Goal: Task Accomplishment & Management: Use online tool/utility

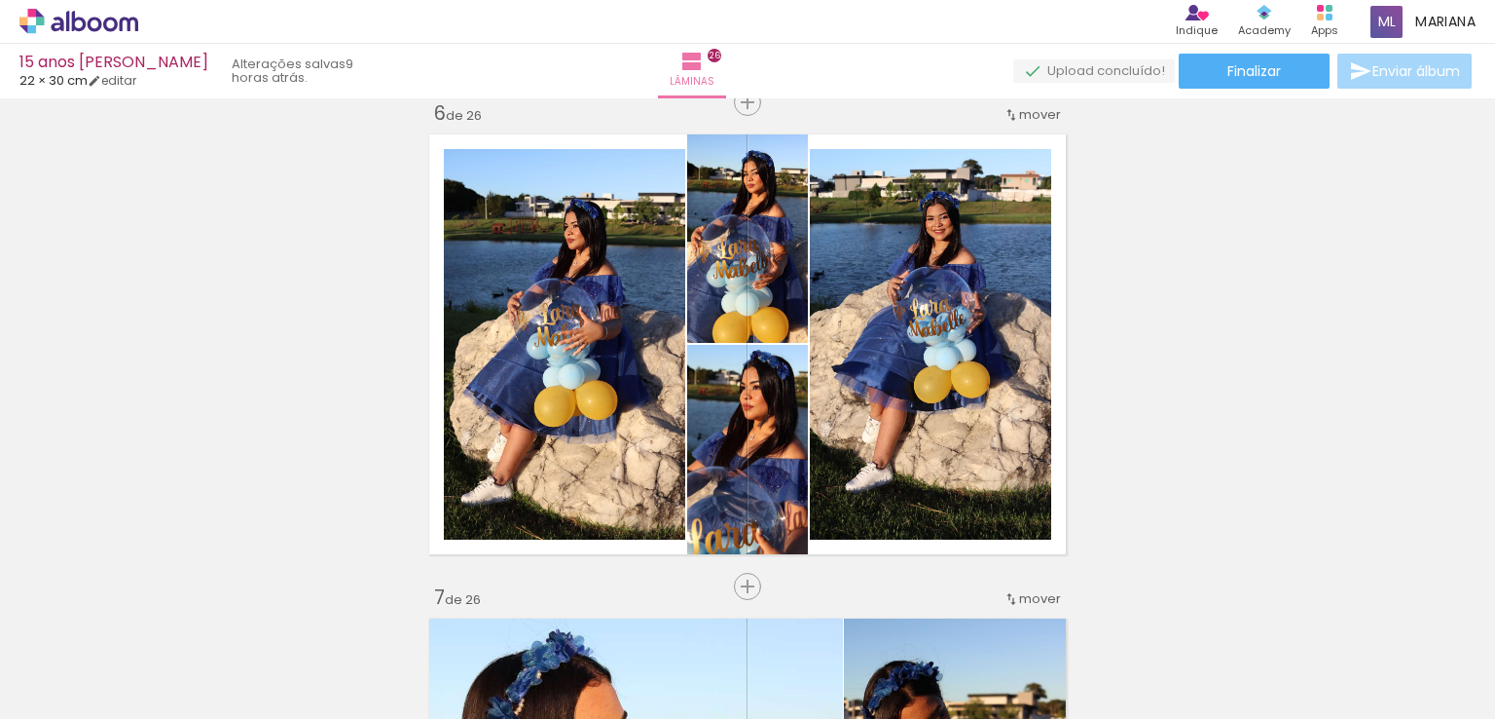
scroll to position [2450, 0]
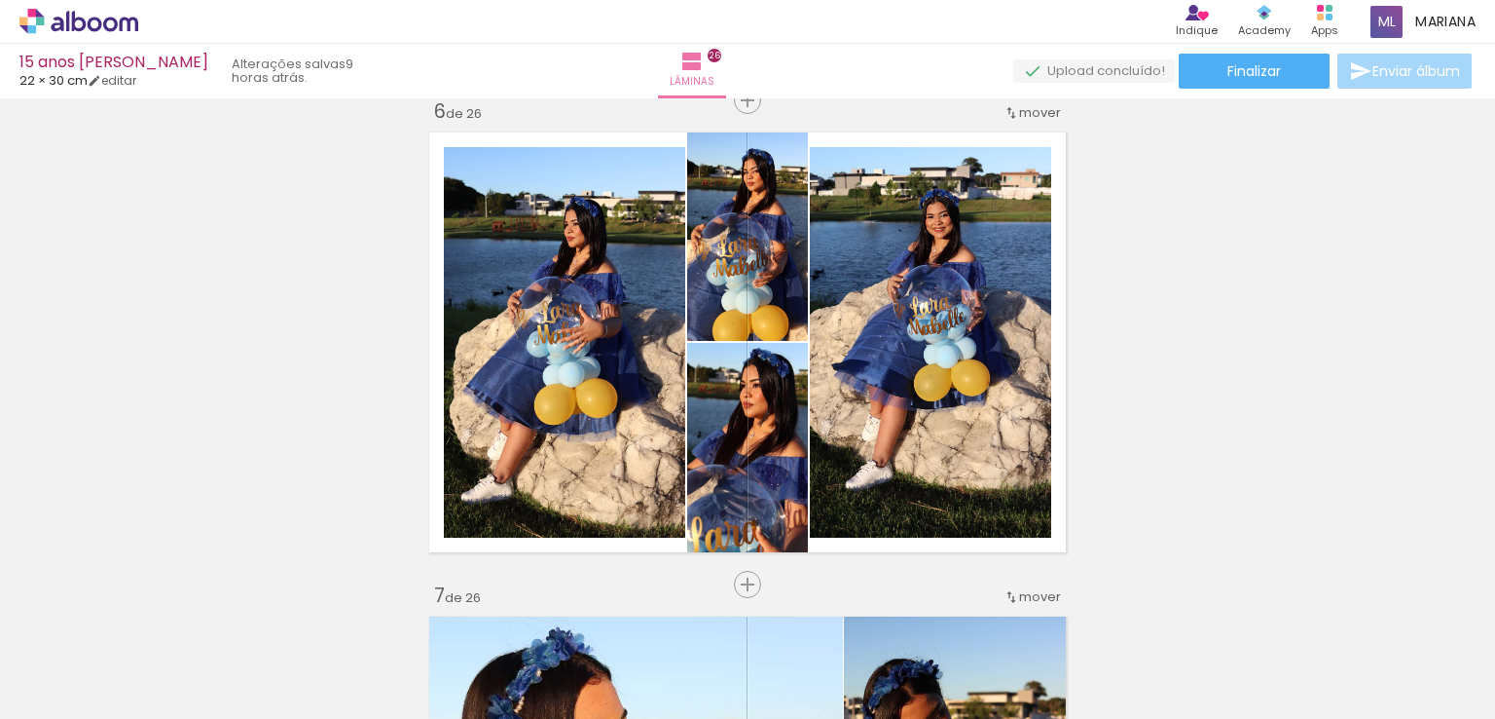
scroll to position [0, 7611]
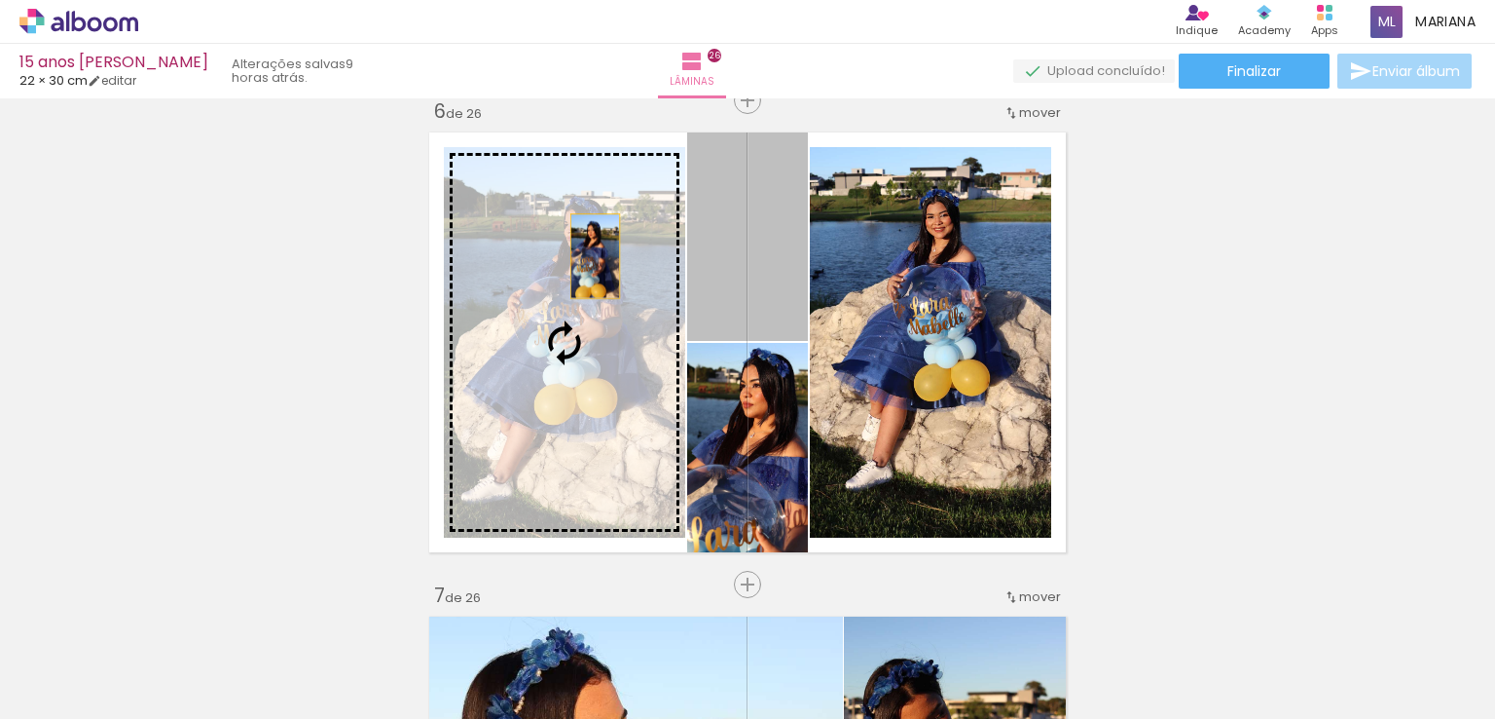
drag, startPoint x: 748, startPoint y: 254, endPoint x: 577, endPoint y: 258, distance: 170.4
click at [0, 0] on slot at bounding box center [0, 0] width 0 height 0
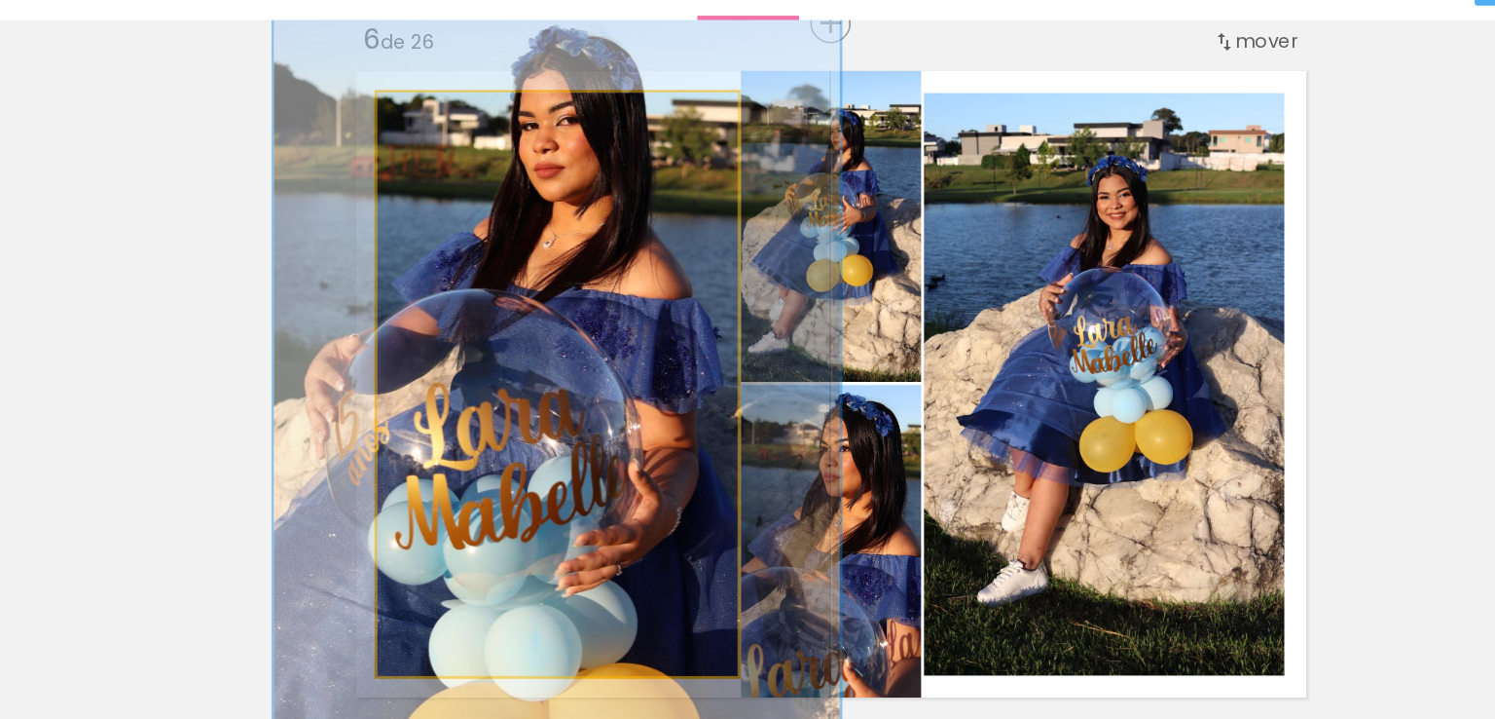
drag, startPoint x: 490, startPoint y: 163, endPoint x: 521, endPoint y: 171, distance: 32.4
type paper-slider "146"
click at [521, 171] on div at bounding box center [520, 167] width 31 height 31
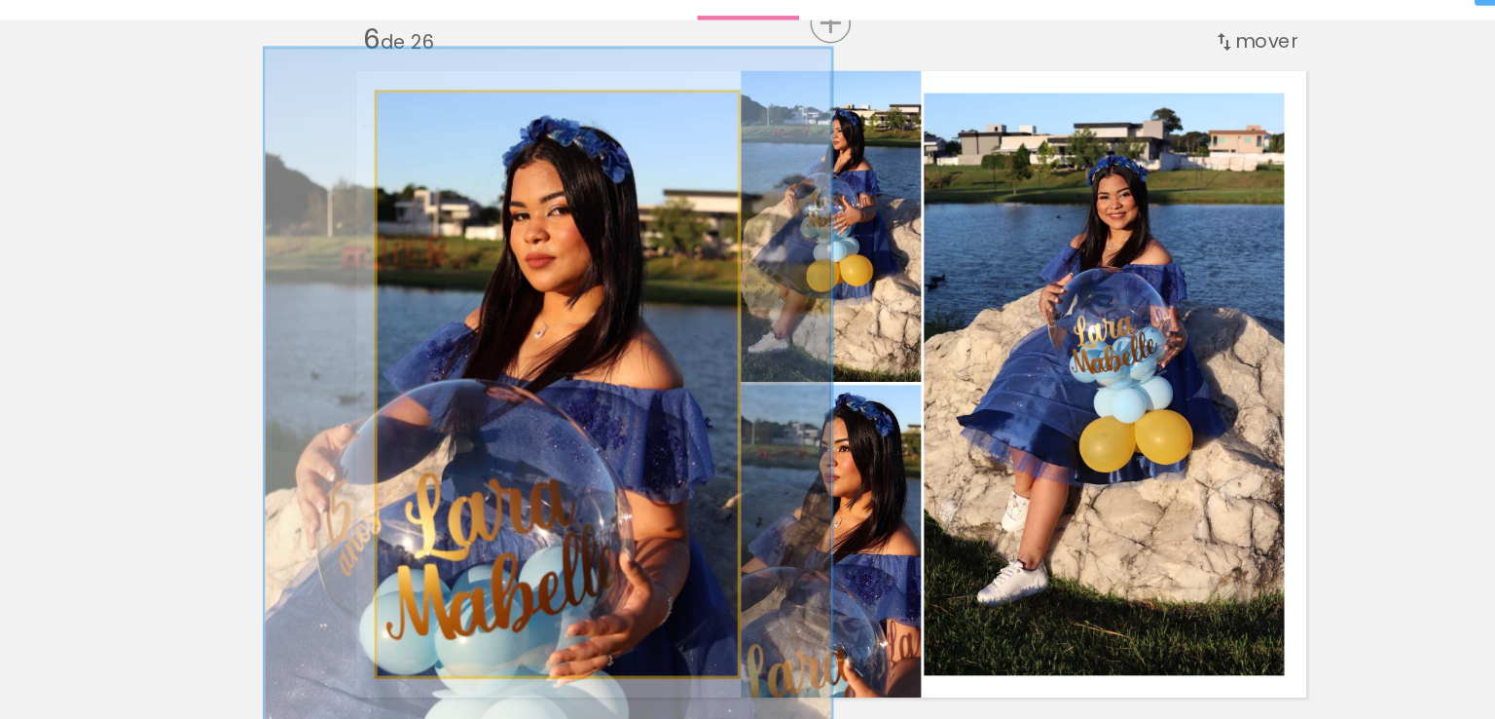
drag, startPoint x: 548, startPoint y: 263, endPoint x: 542, endPoint y: 321, distance: 58.7
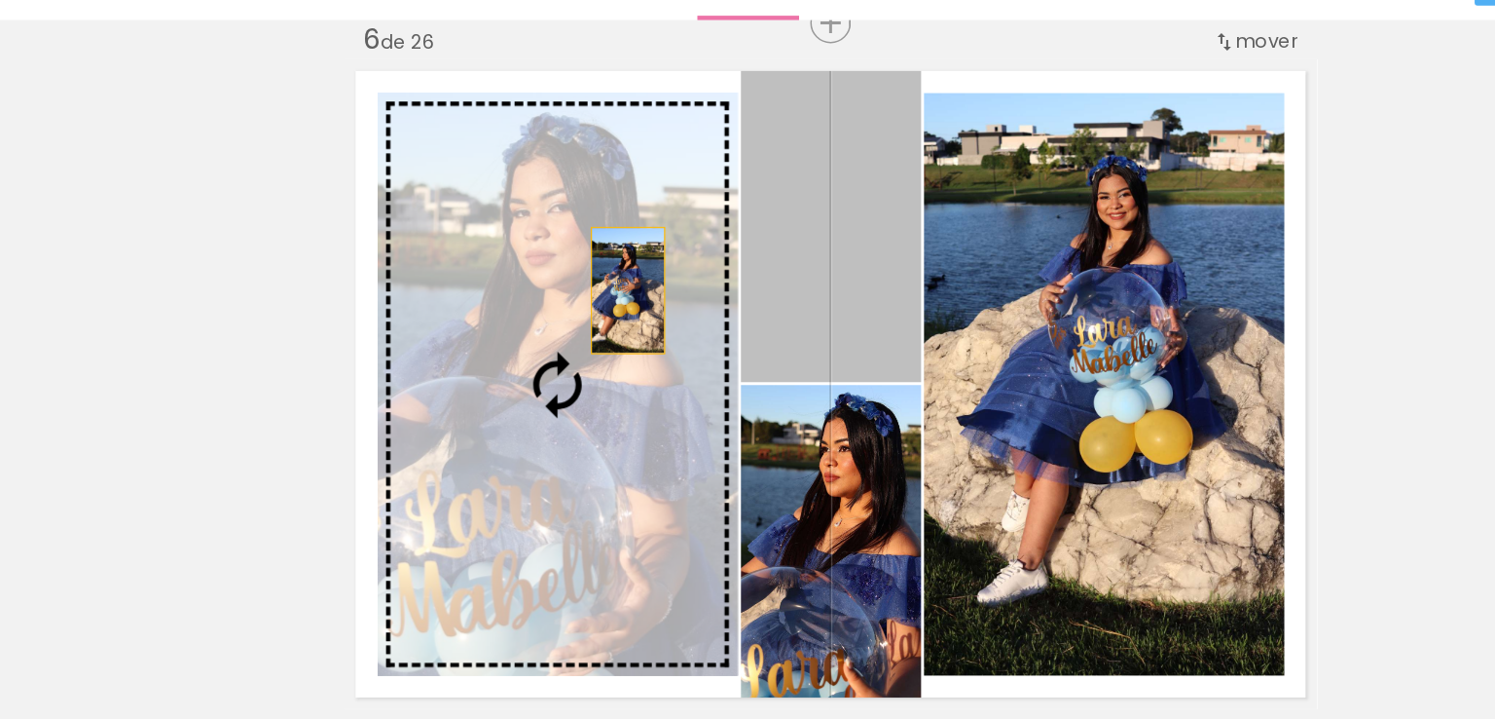
drag, startPoint x: 731, startPoint y: 251, endPoint x: 589, endPoint y: 291, distance: 147.6
click at [0, 0] on slot at bounding box center [0, 0] width 0 height 0
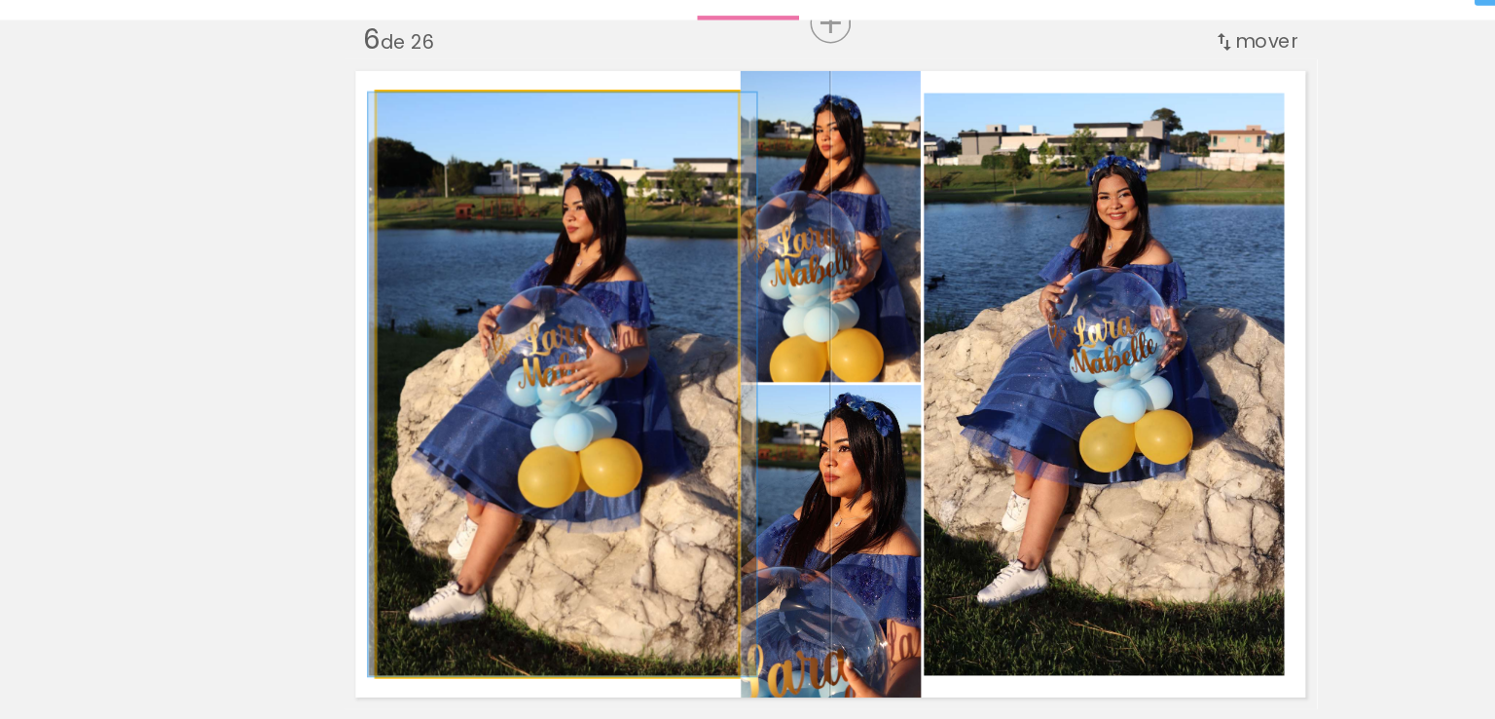
drag, startPoint x: 589, startPoint y: 291, endPoint x: 593, endPoint y: 275, distance: 17.0
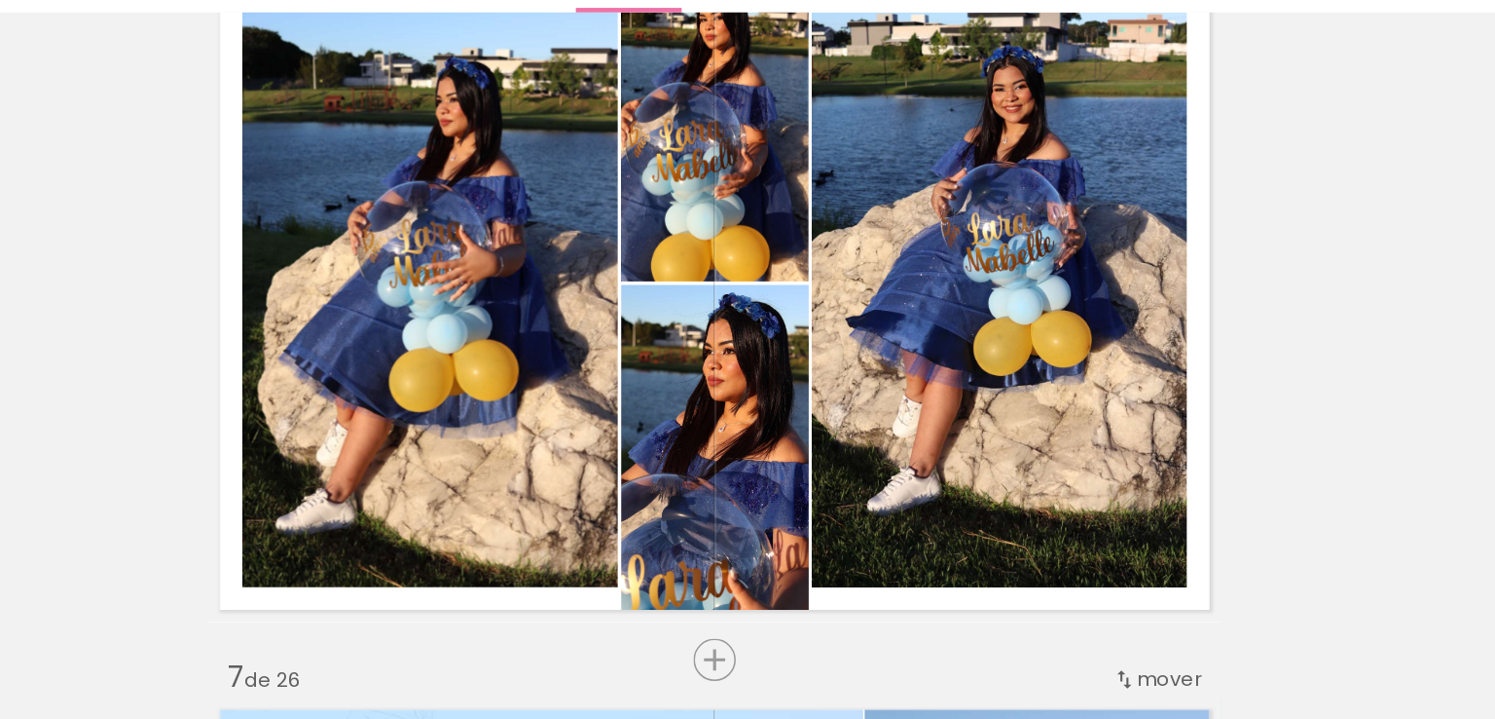
scroll to position [2520, 0]
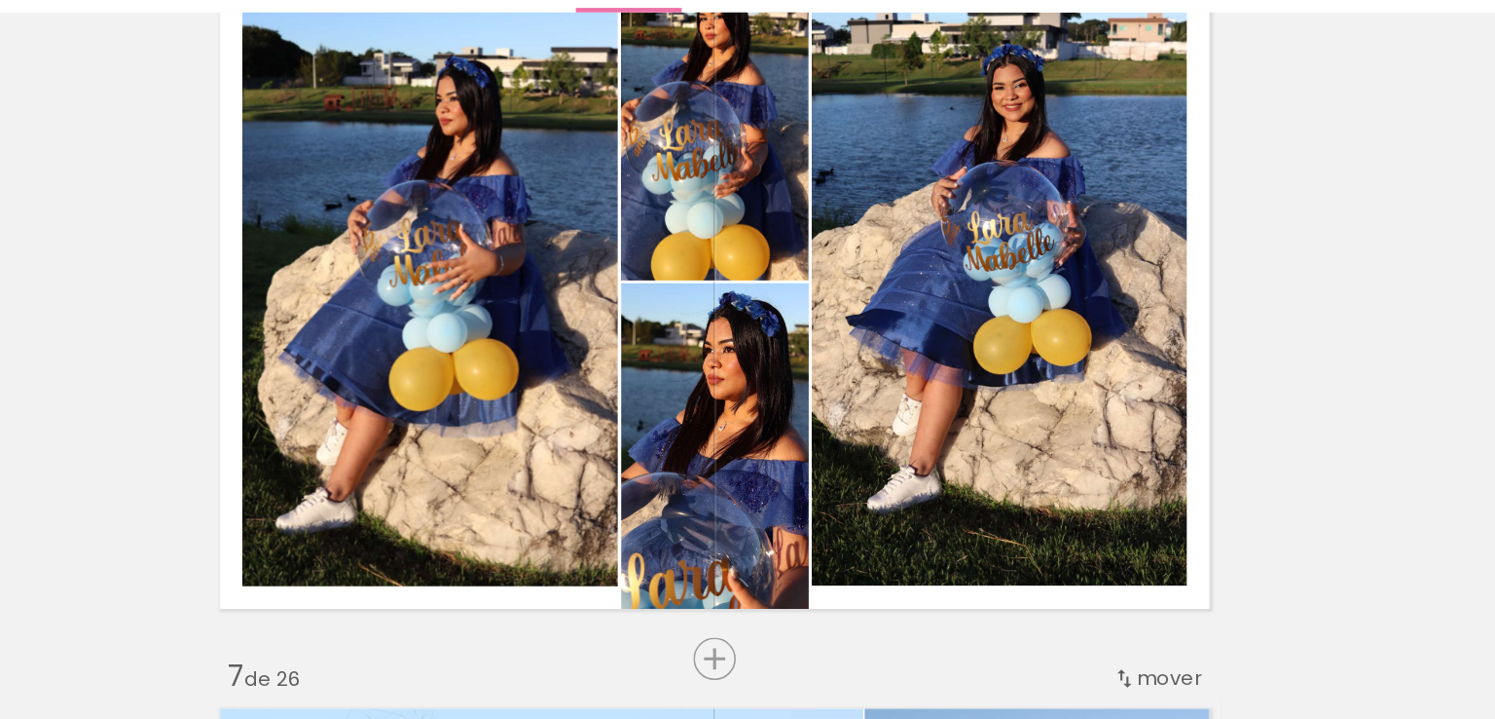
click at [739, 288] on div at bounding box center [745, 293] width 12 height 12
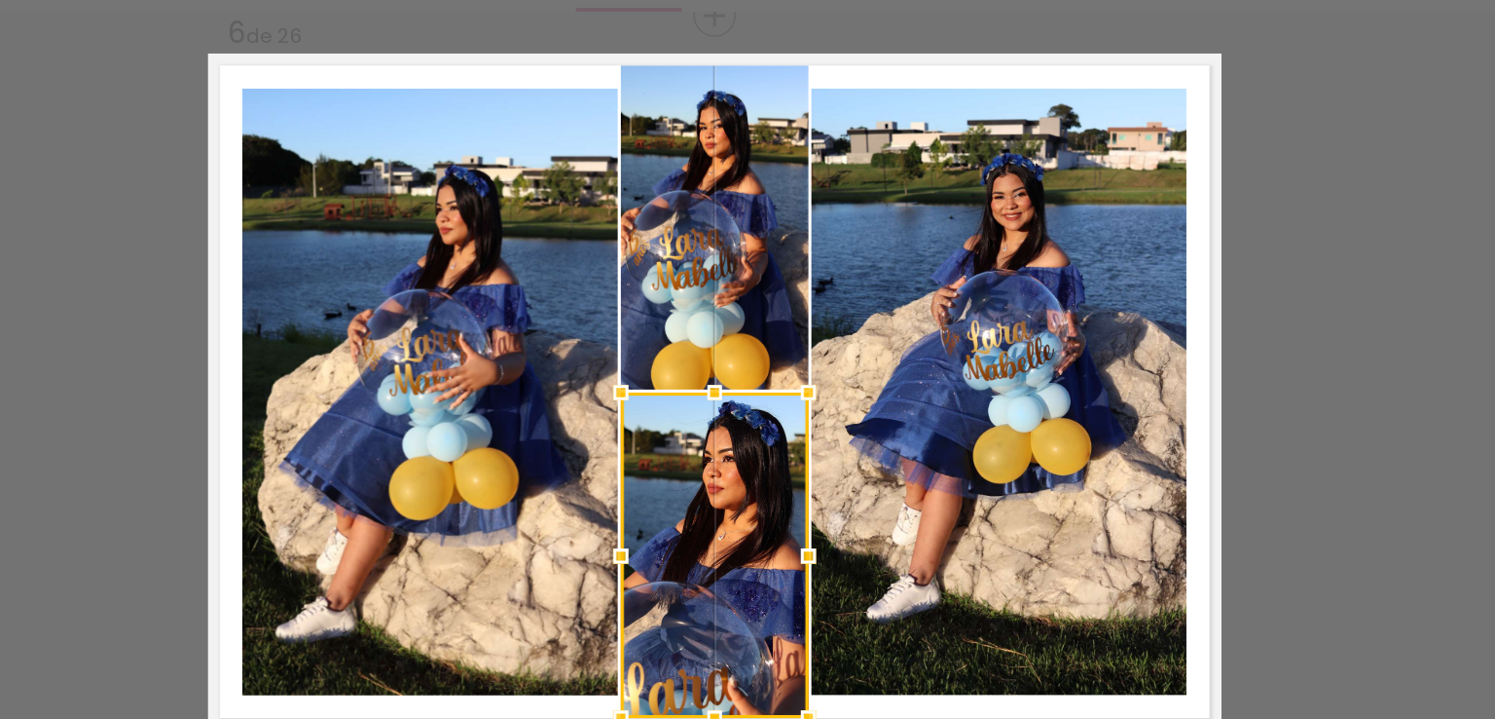
scroll to position [2444, 0]
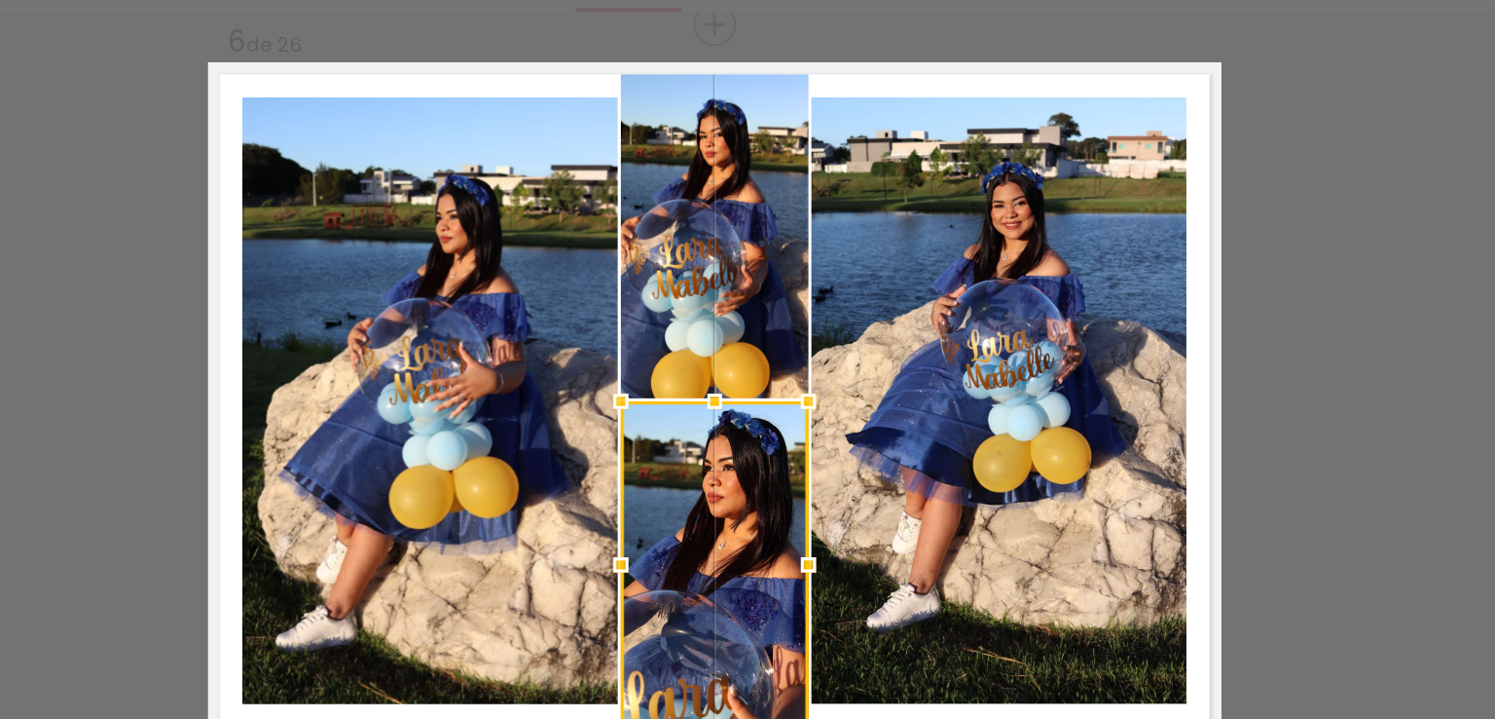
click at [739, 288] on quentale-photo at bounding box center [747, 241] width 121 height 209
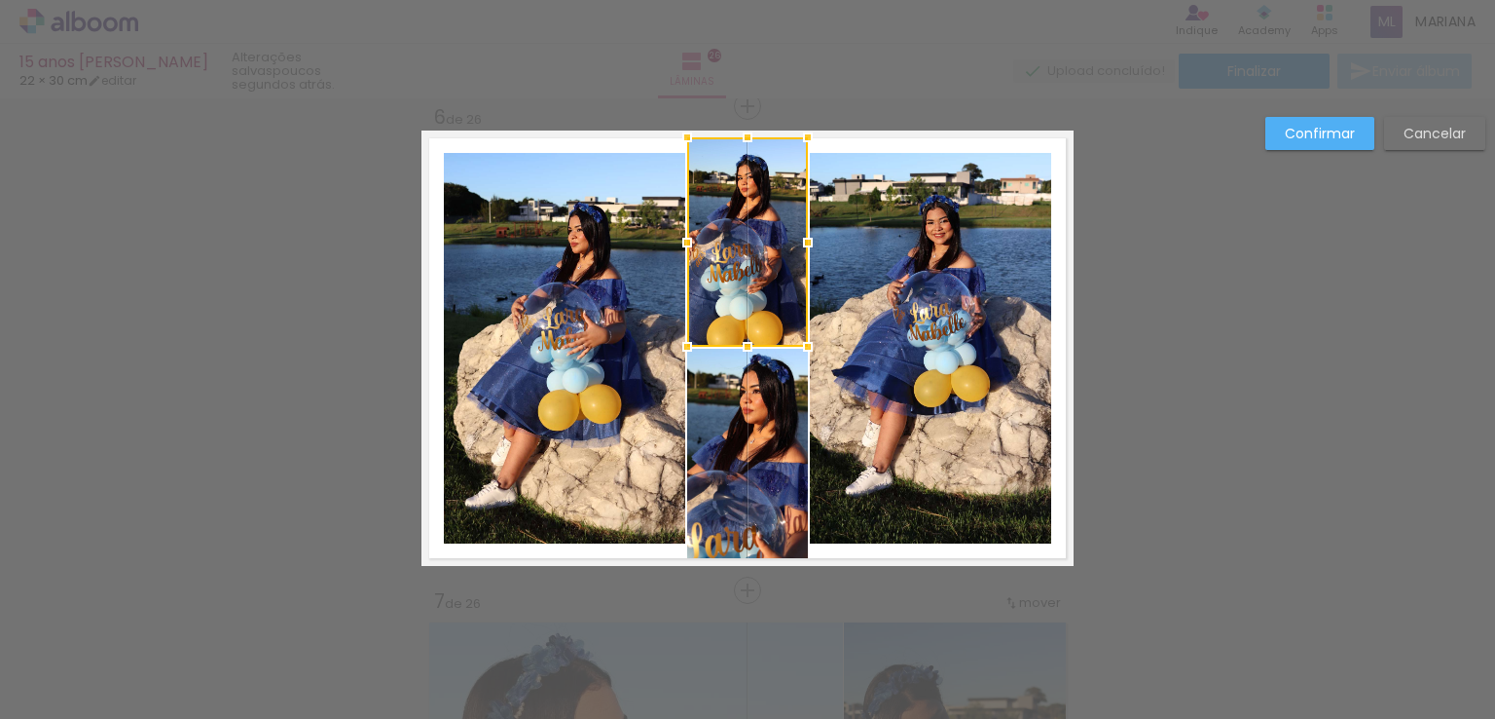
click at [1415, 150] on div "Confirmar Cancelar" at bounding box center [1371, 141] width 230 height 48
click at [0, 0] on slot "Cancelar" at bounding box center [0, 0] width 0 height 0
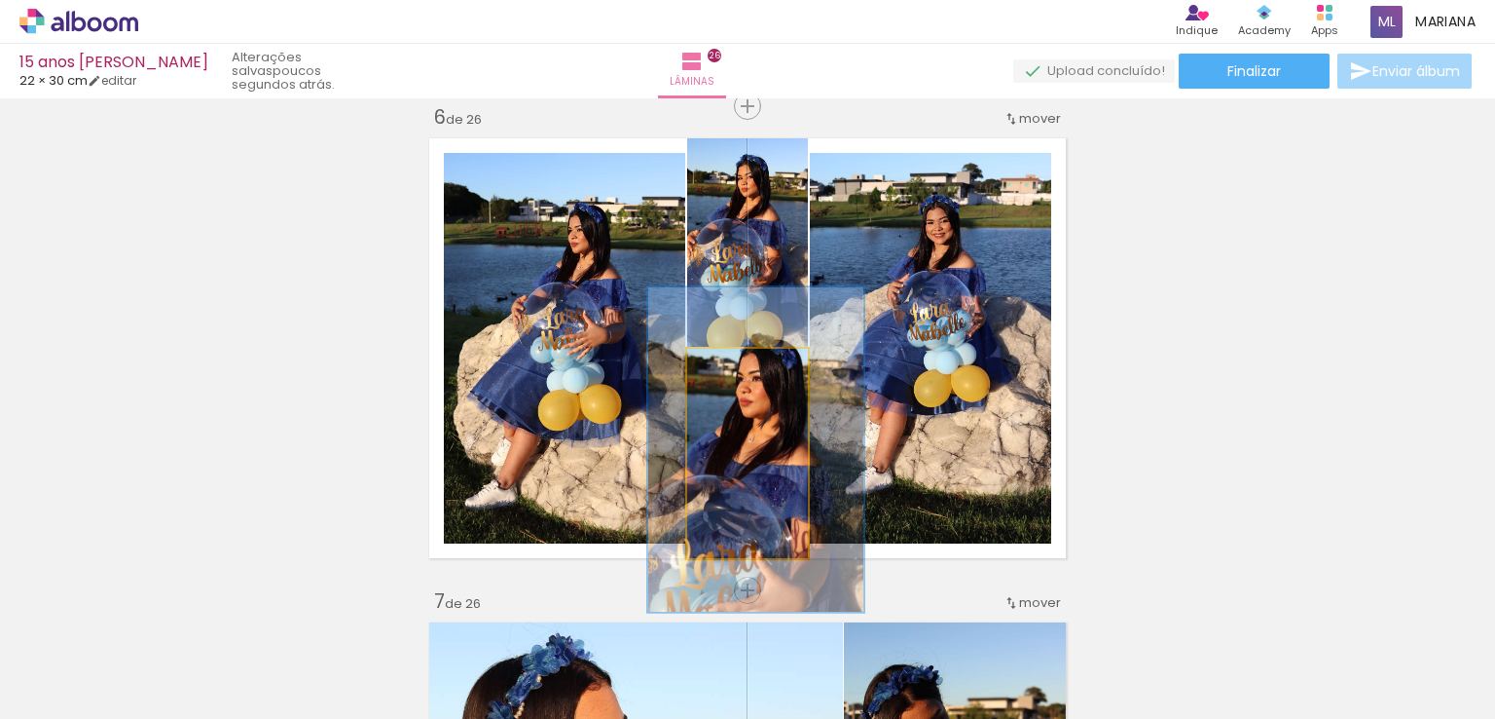
drag, startPoint x: 740, startPoint y: 365, endPoint x: 756, endPoint y: 367, distance: 15.7
click at [756, 367] on div at bounding box center [760, 369] width 18 height 18
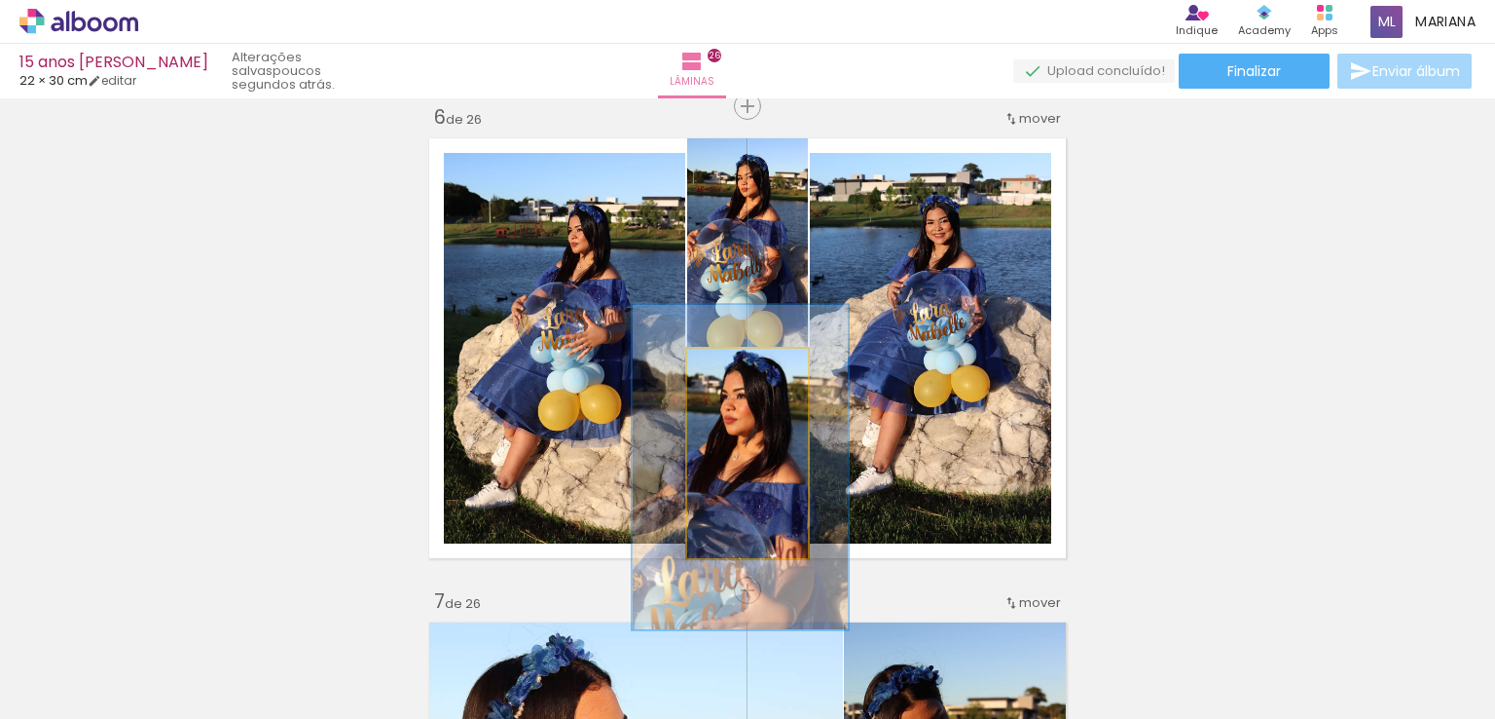
drag, startPoint x: 770, startPoint y: 424, endPoint x: 754, endPoint y: 441, distance: 24.1
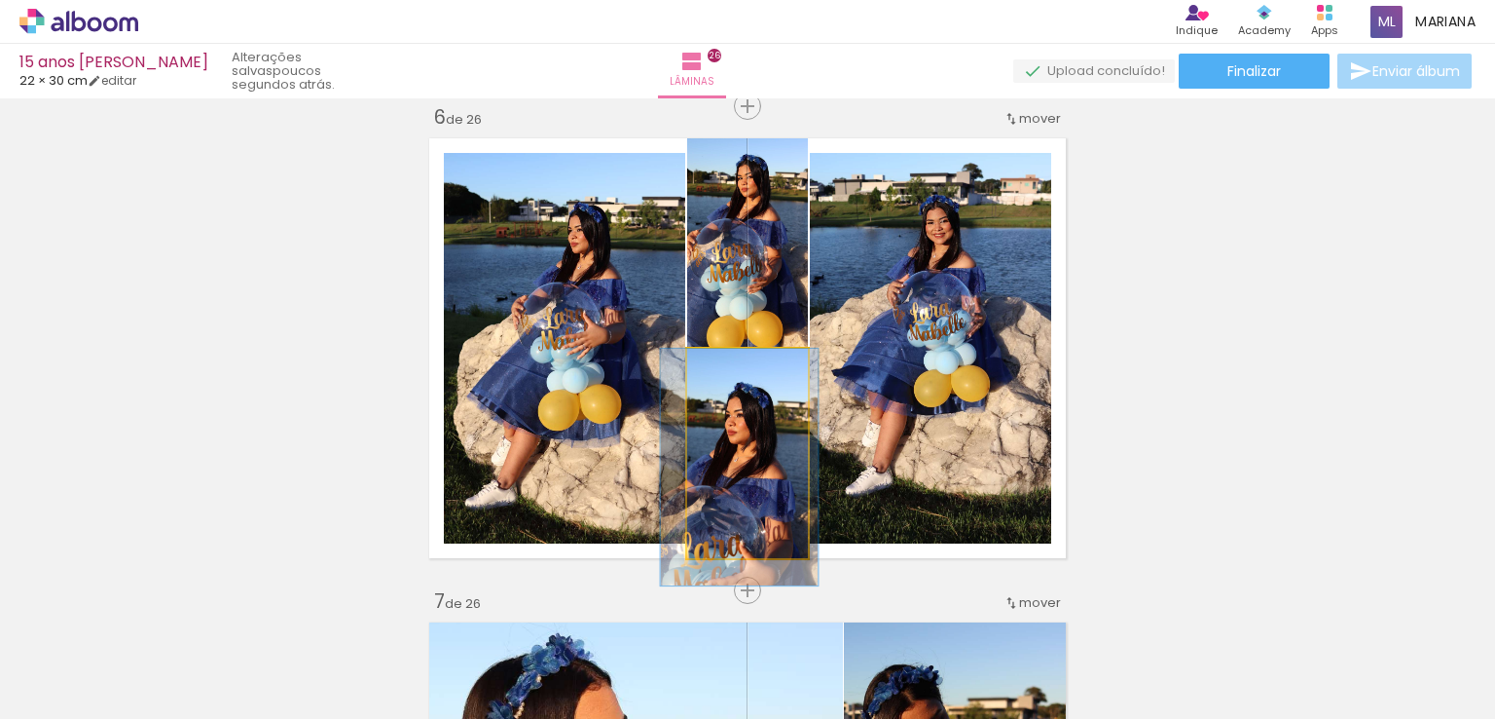
drag, startPoint x: 756, startPoint y: 365, endPoint x: 731, endPoint y: 364, distance: 24.4
click at [731, 364] on div at bounding box center [736, 369] width 18 height 18
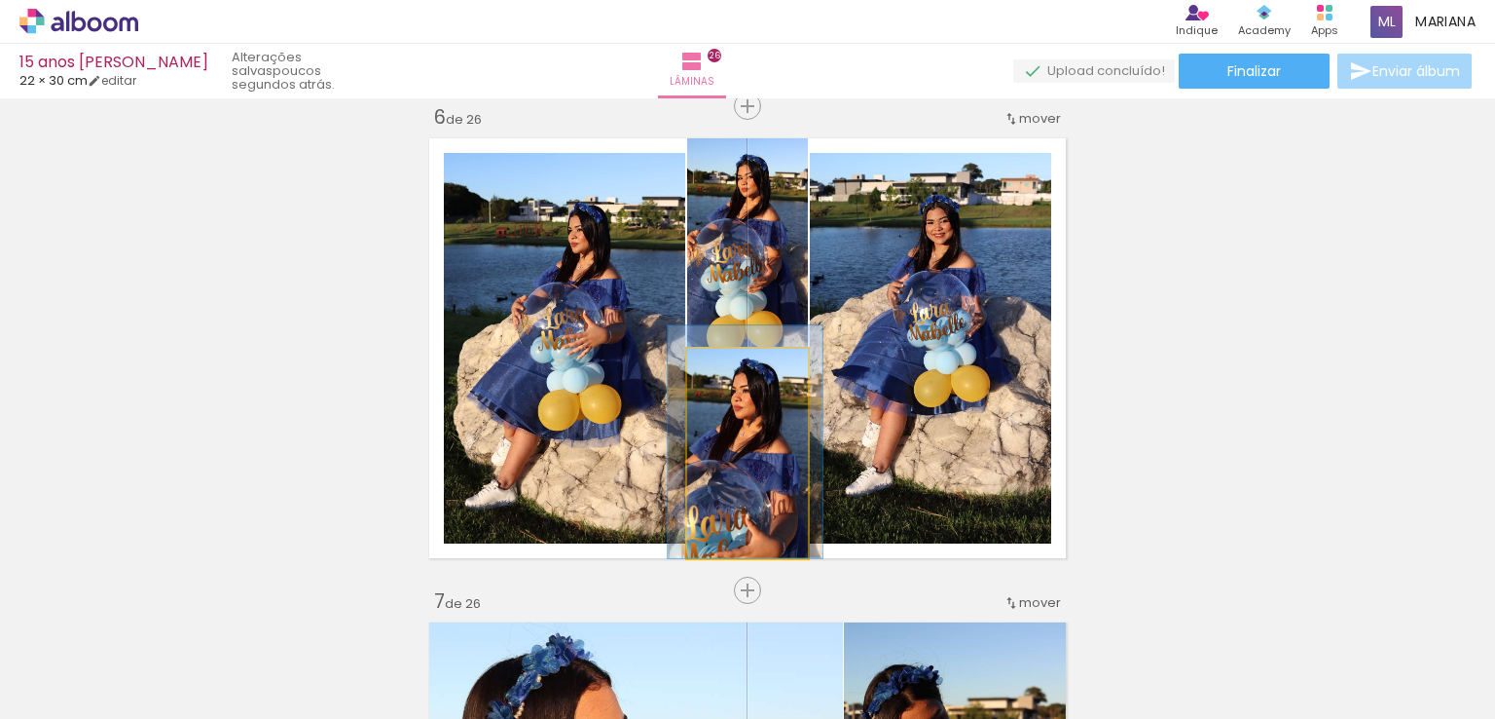
drag, startPoint x: 786, startPoint y: 503, endPoint x: 792, endPoint y: 469, distance: 34.6
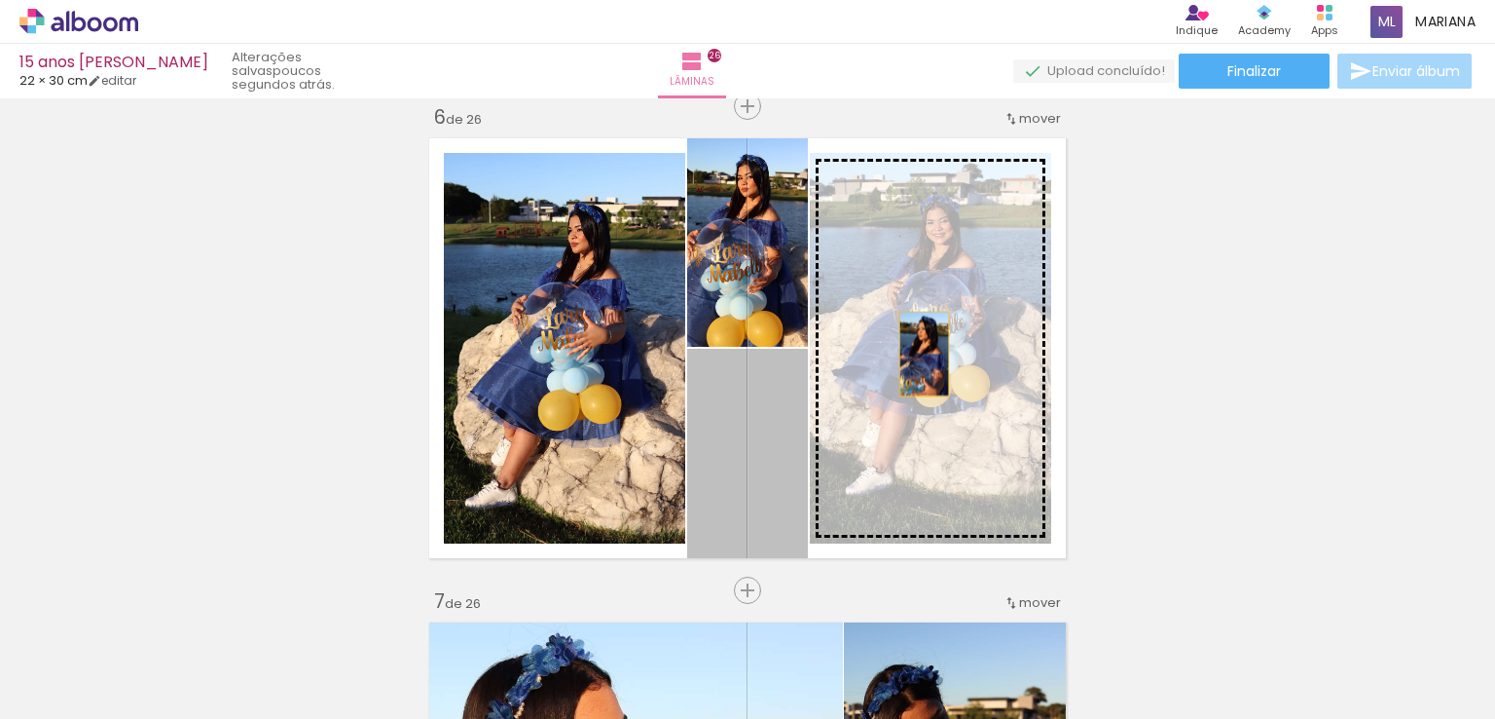
drag, startPoint x: 772, startPoint y: 437, endPoint x: 917, endPoint y: 353, distance: 167.5
click at [0, 0] on slot at bounding box center [0, 0] width 0 height 0
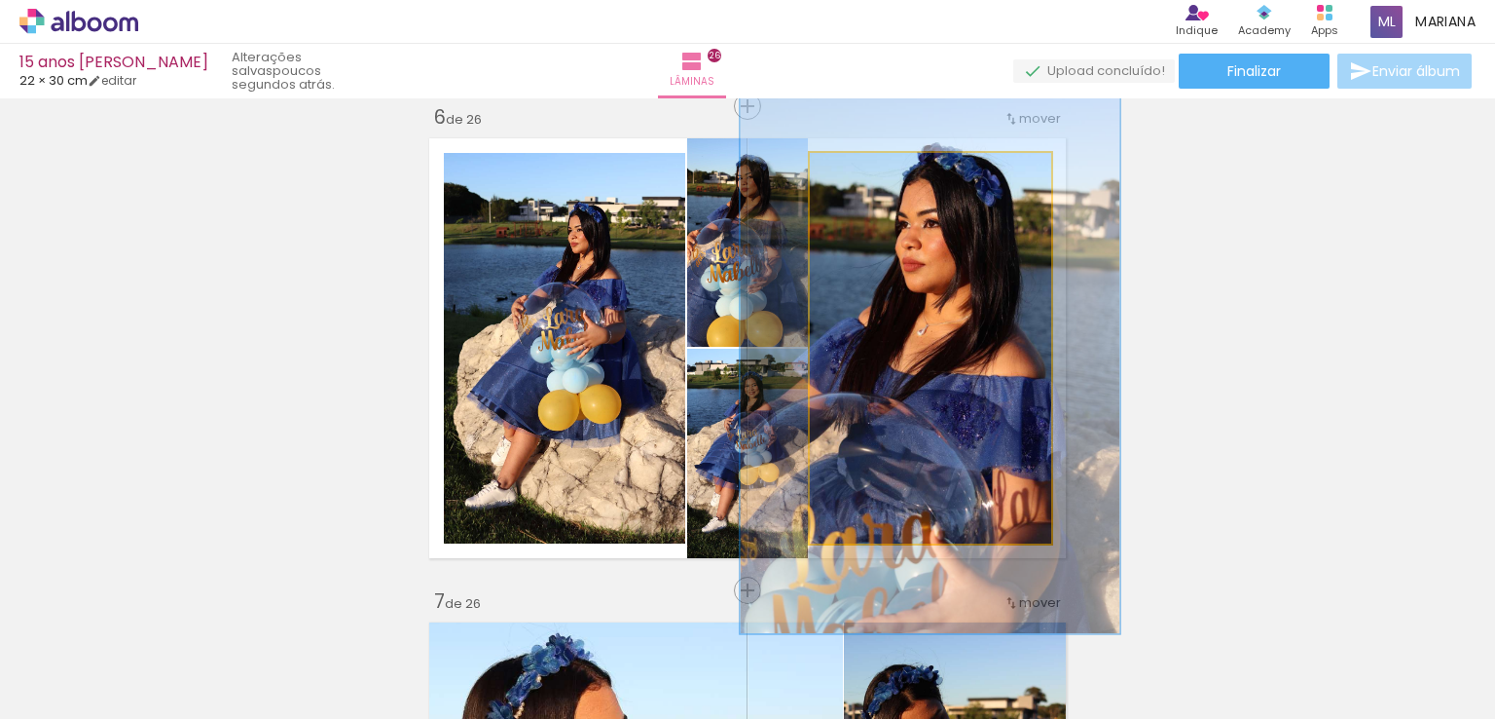
drag, startPoint x: 845, startPoint y: 175, endPoint x: 867, endPoint y: 188, distance: 25.7
type paper-slider "133"
click at [871, 188] on div at bounding box center [886, 173] width 31 height 31
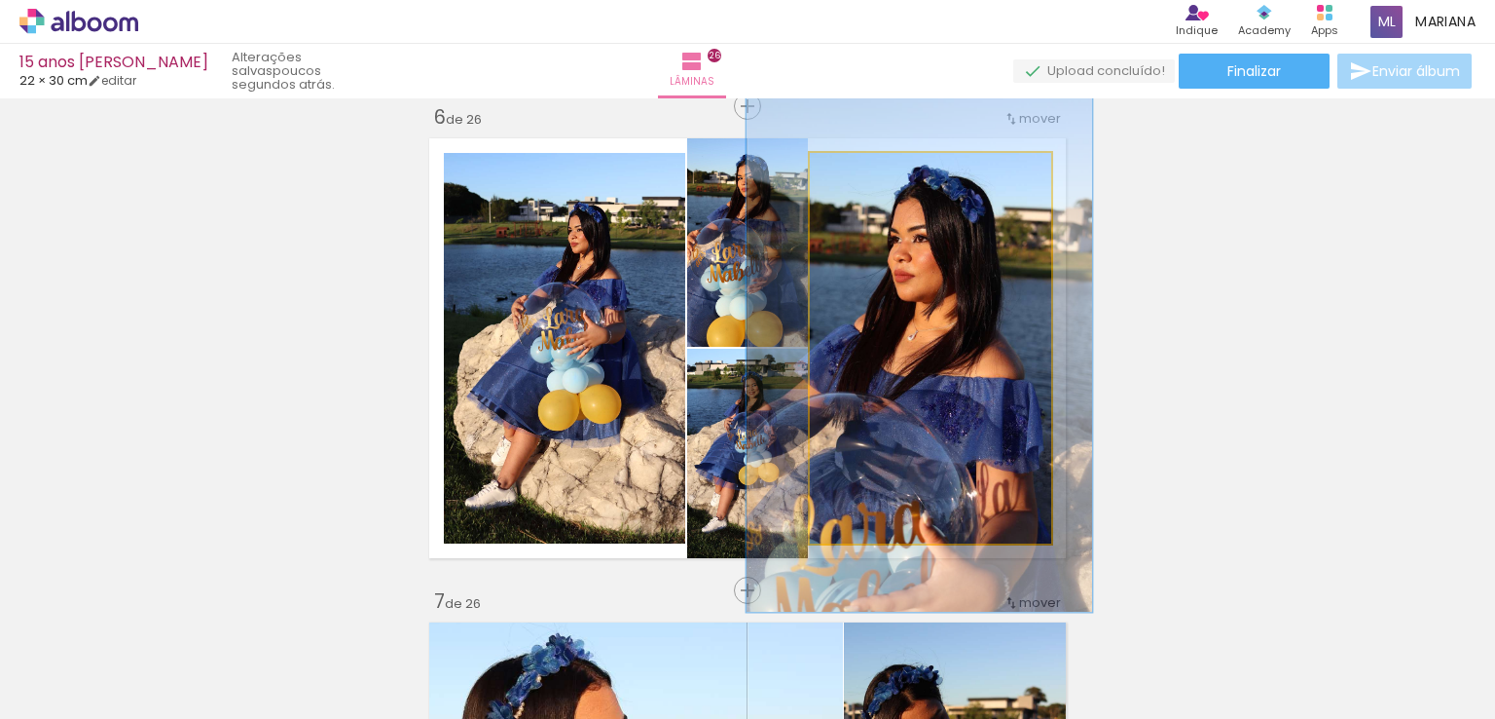
drag, startPoint x: 908, startPoint y: 273, endPoint x: 898, endPoint y: 277, distance: 11.4
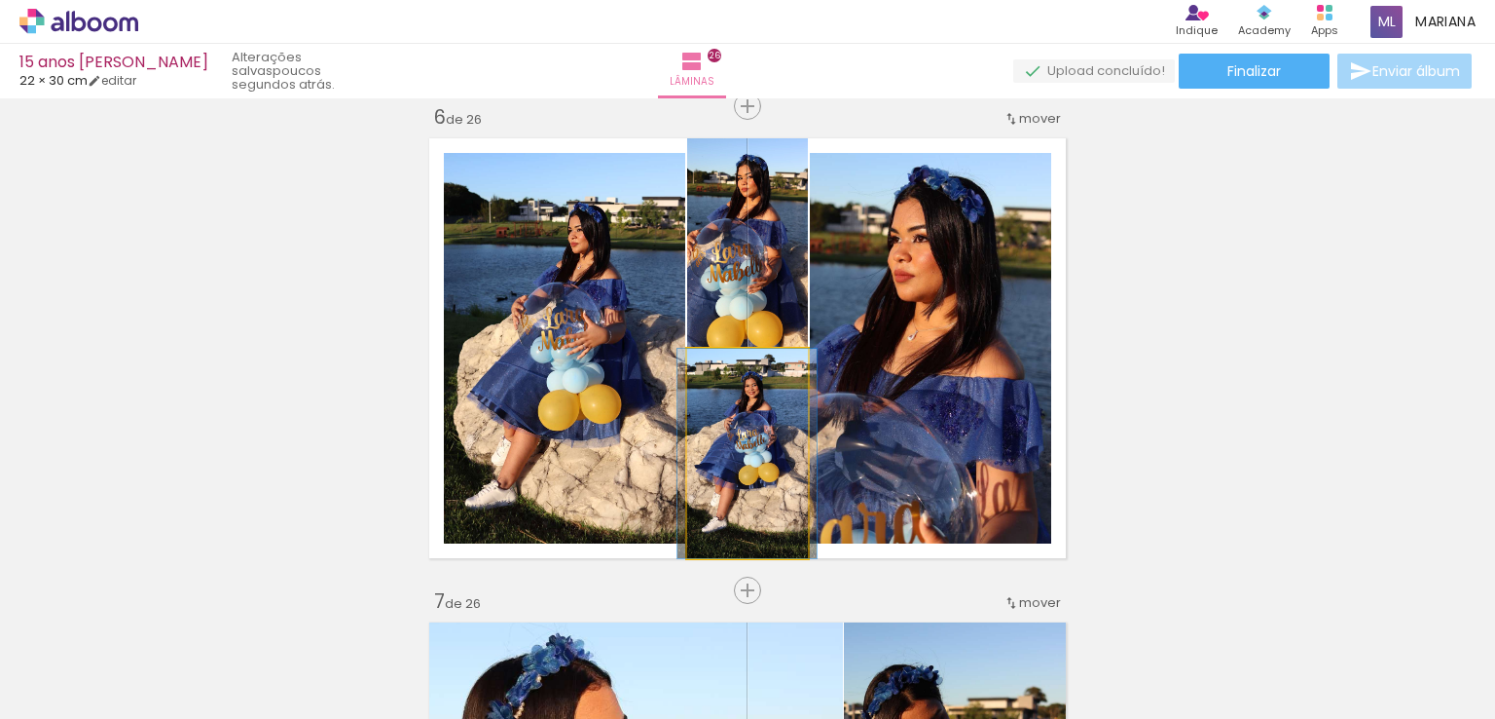
drag, startPoint x: 779, startPoint y: 454, endPoint x: 950, endPoint y: 365, distance: 192.9
click at [0, 0] on slot at bounding box center [0, 0] width 0 height 0
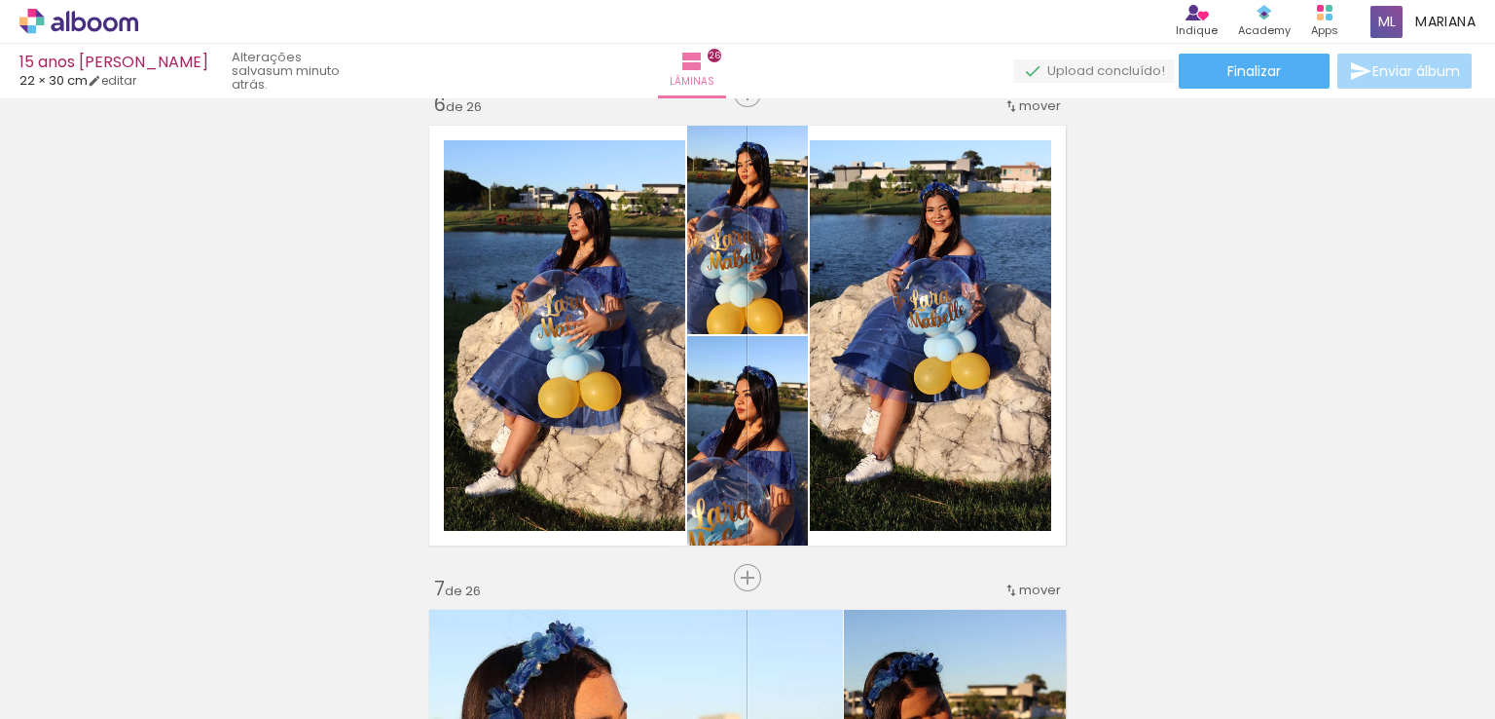
scroll to position [2455, 0]
click at [1054, 338] on quentale-layouter at bounding box center [748, 336] width 652 height 435
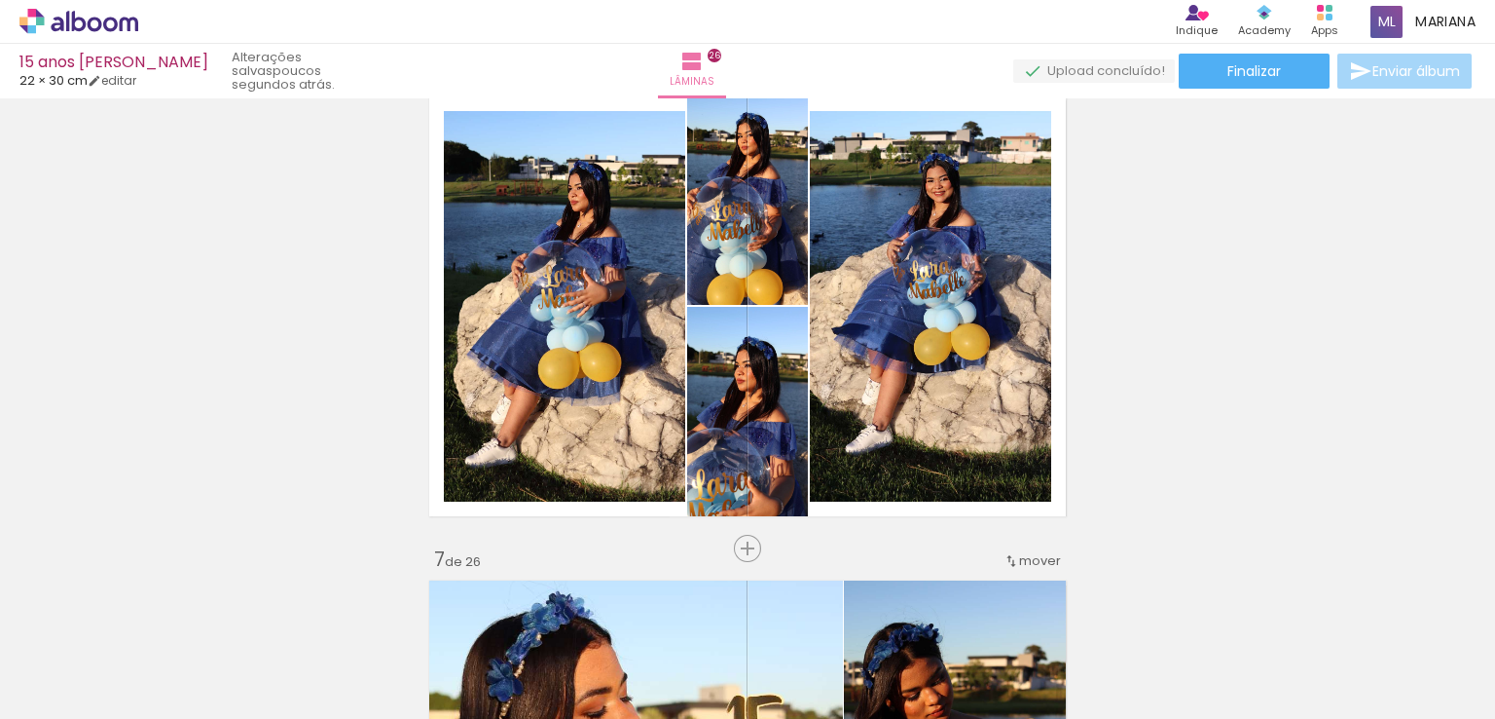
scroll to position [2484, 0]
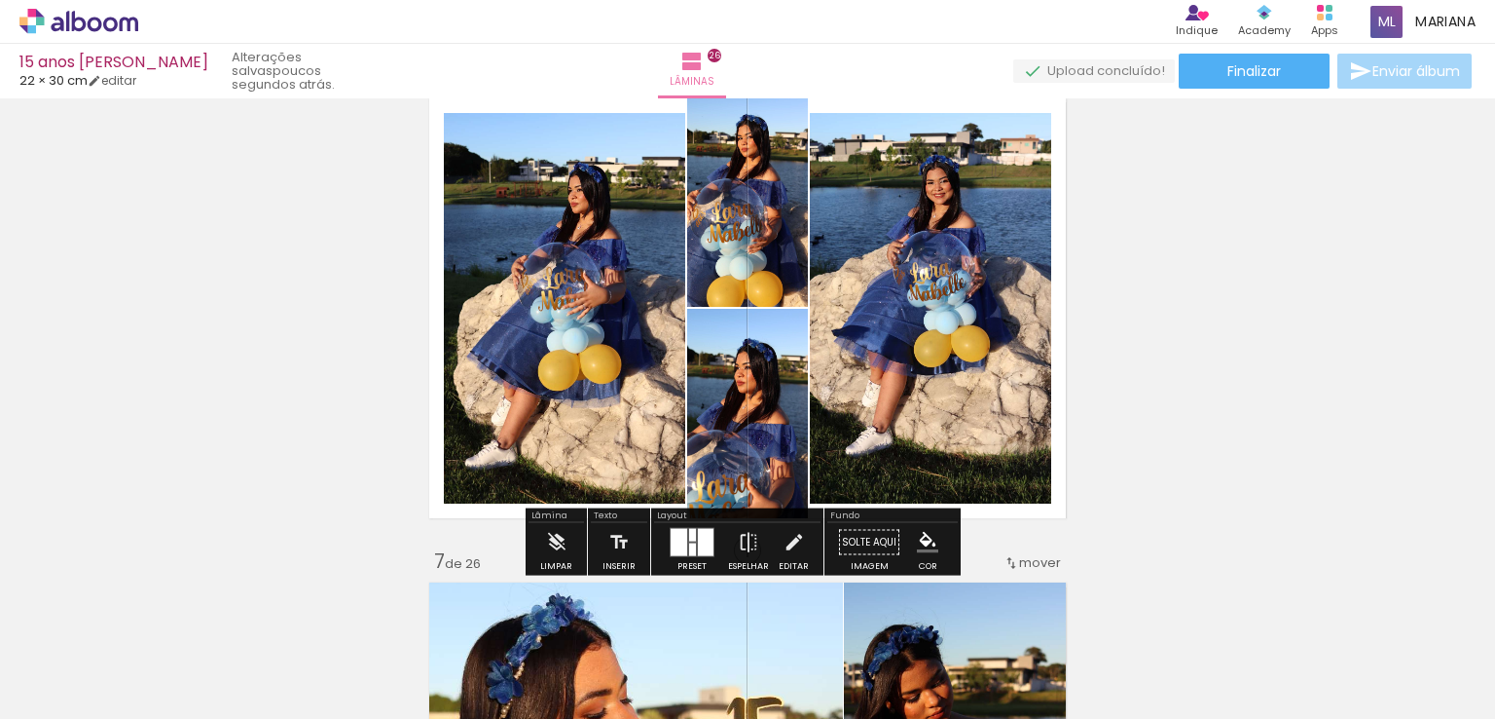
click at [689, 544] on div at bounding box center [692, 549] width 7 height 13
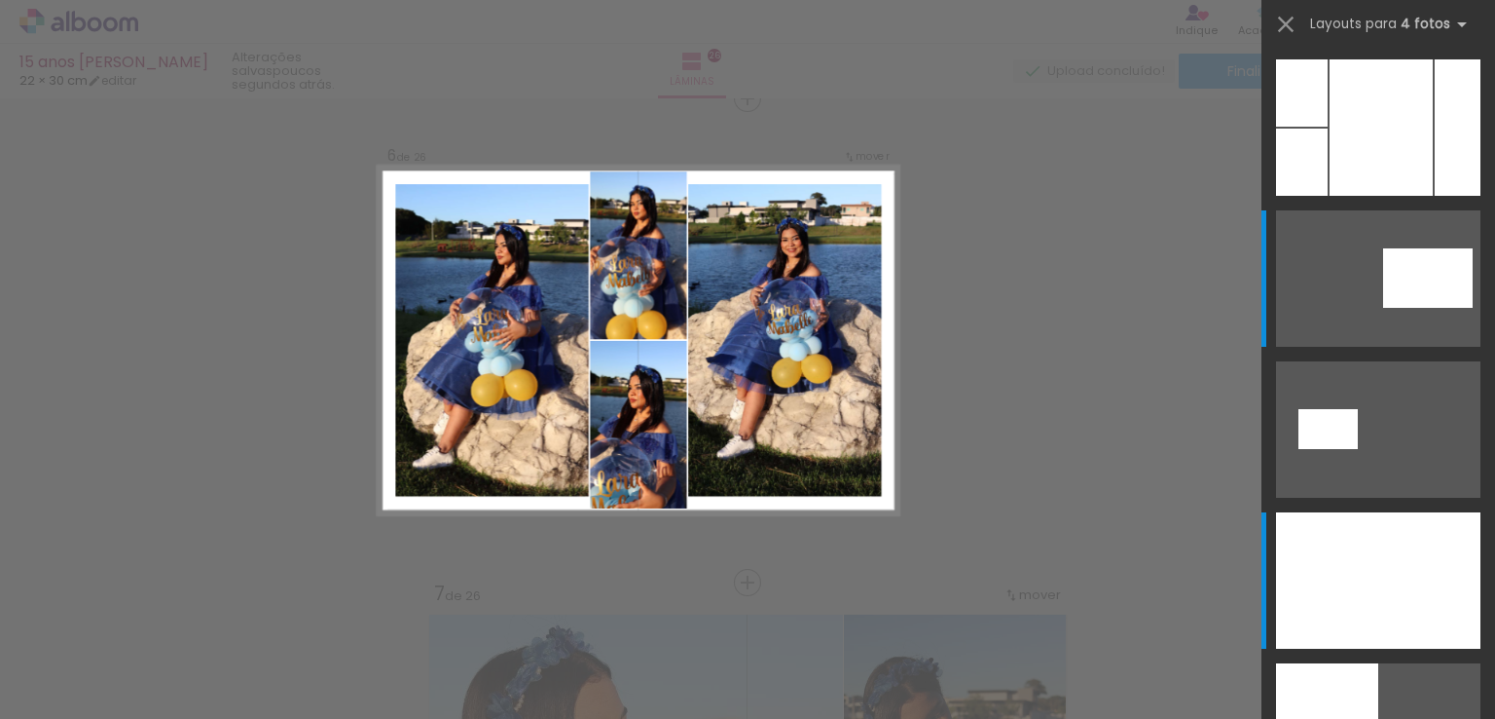
scroll to position [2444, 0]
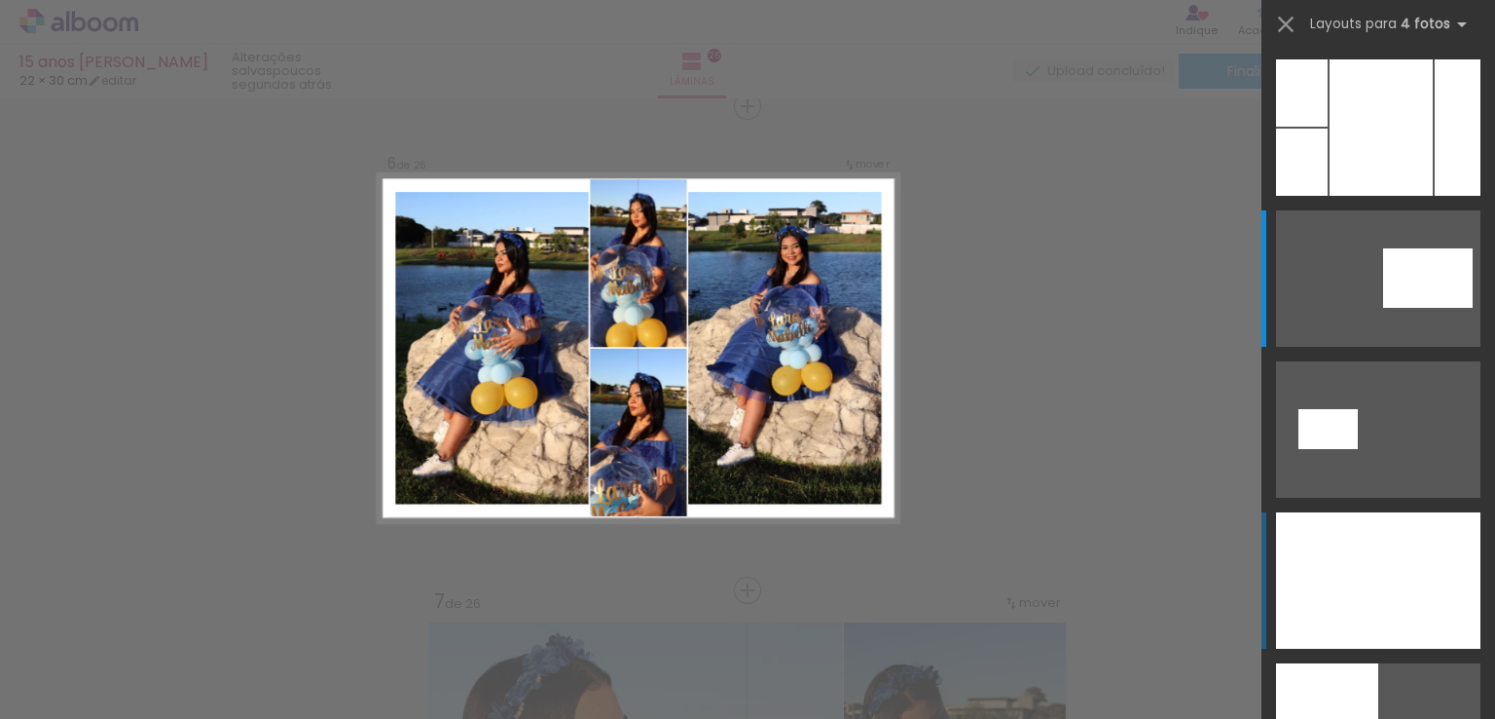
click at [1342, 589] on div at bounding box center [1378, 580] width 204 height 136
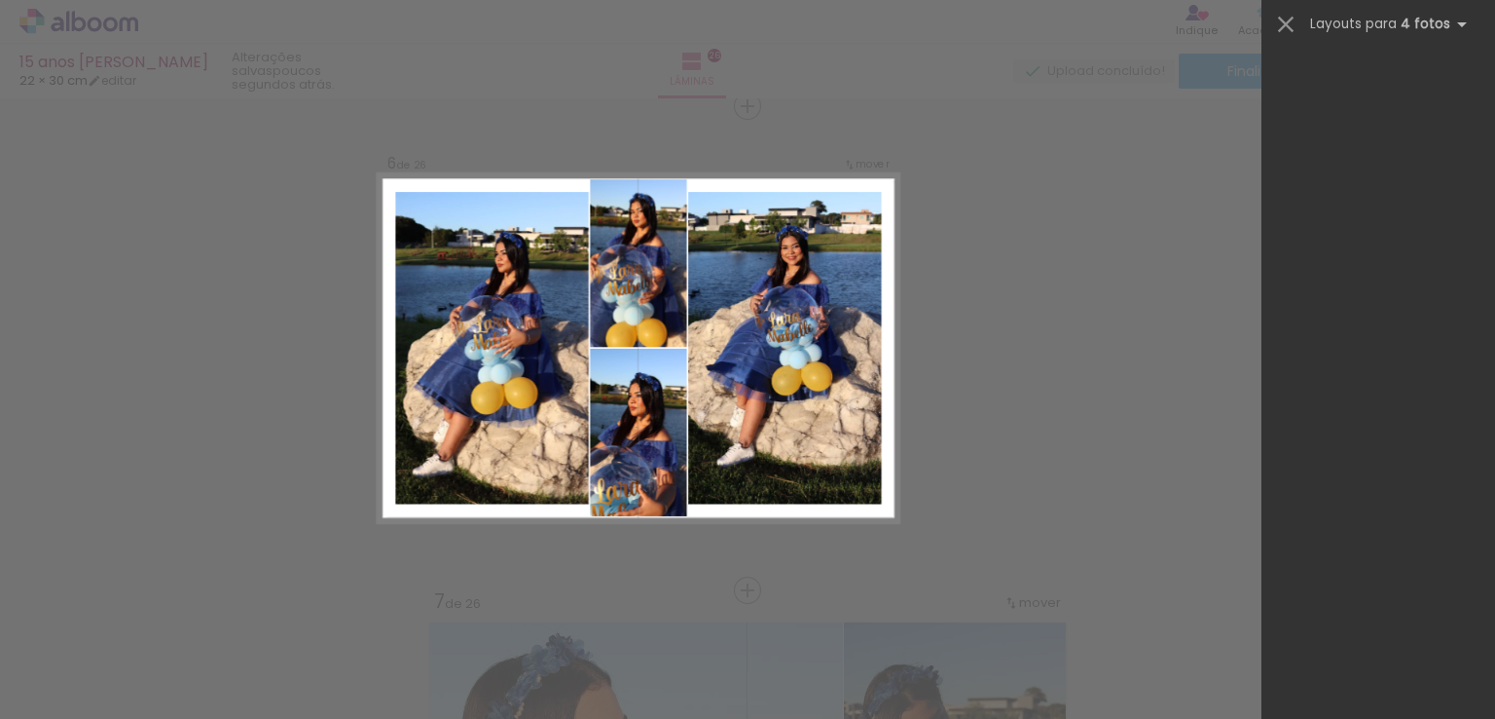
scroll to position [13054, 0]
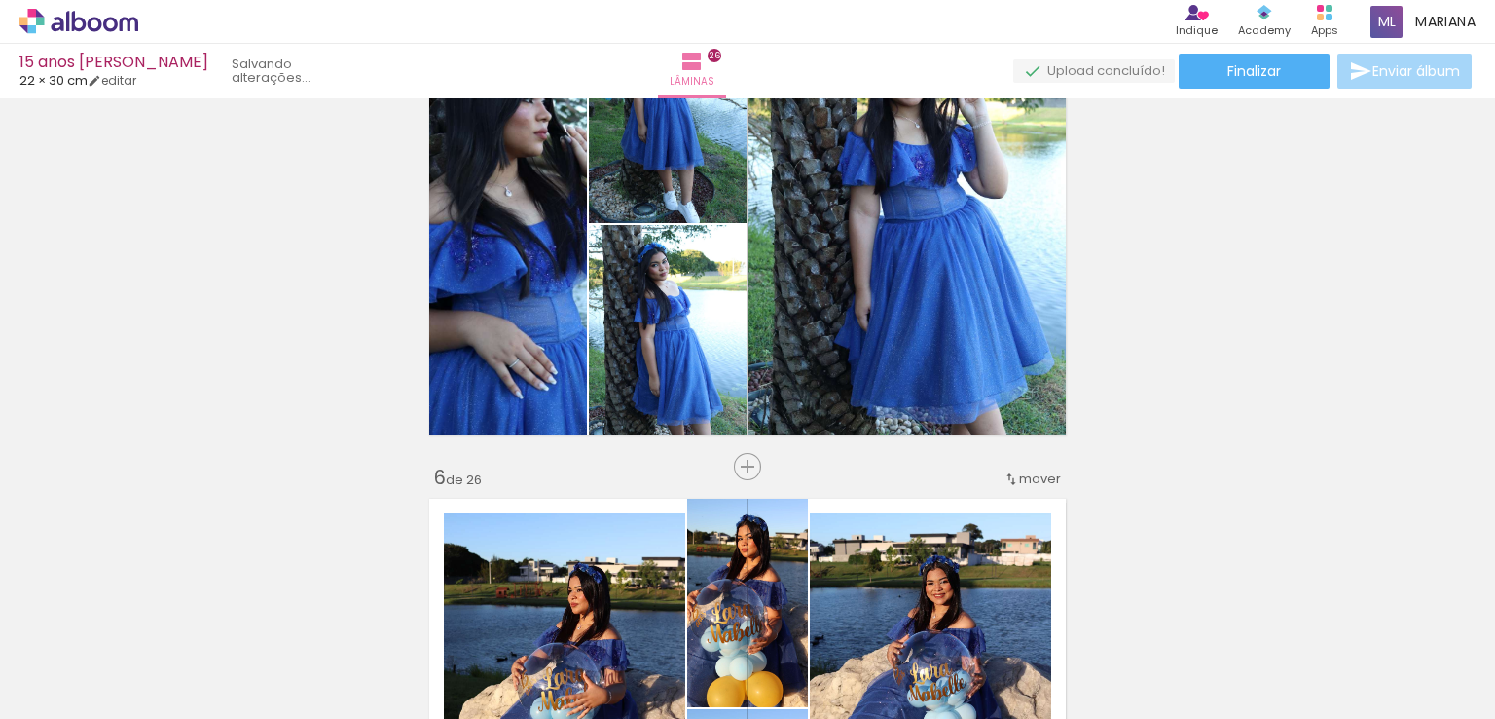
scroll to position [2036, 0]
